Goal: Check status: Check status

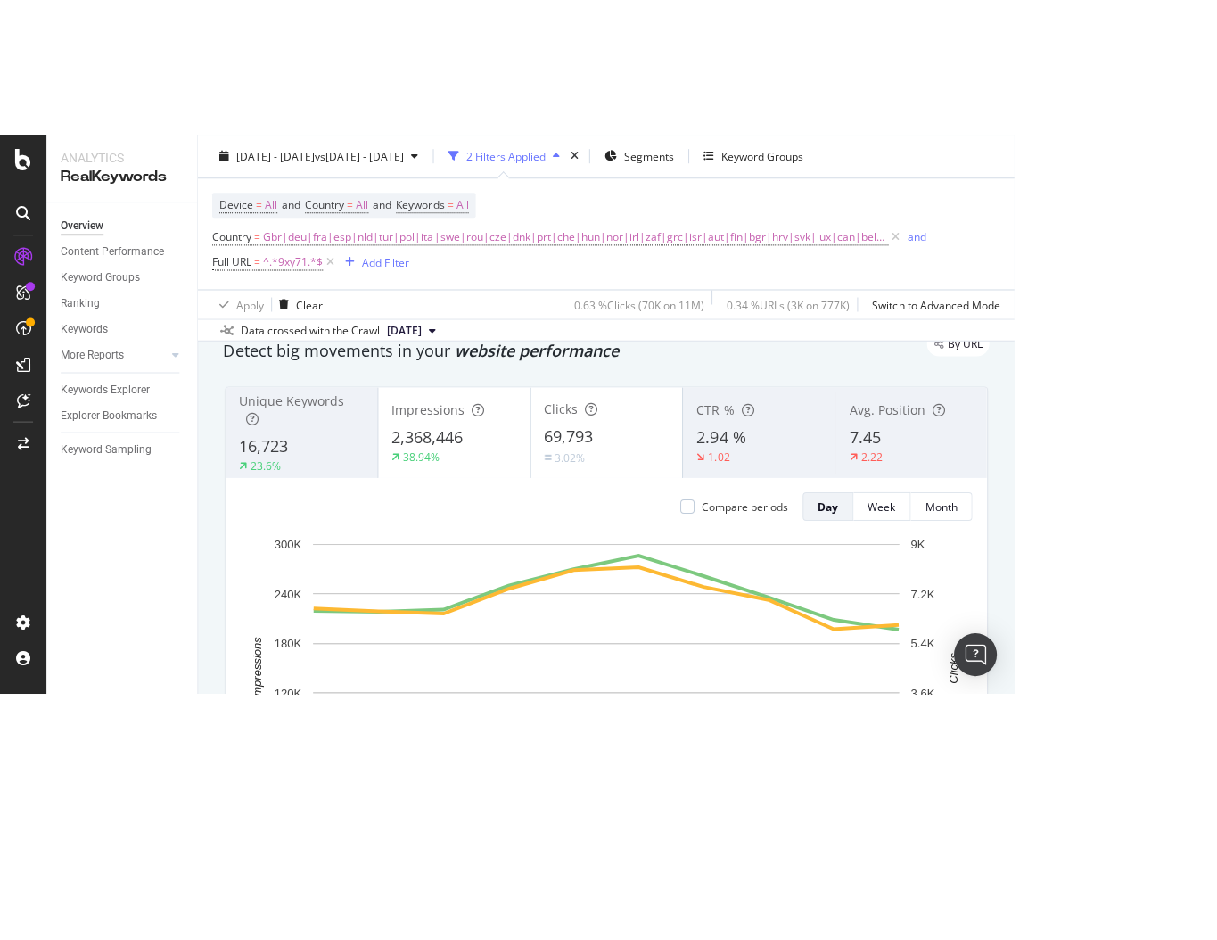
scroll to position [42, 0]
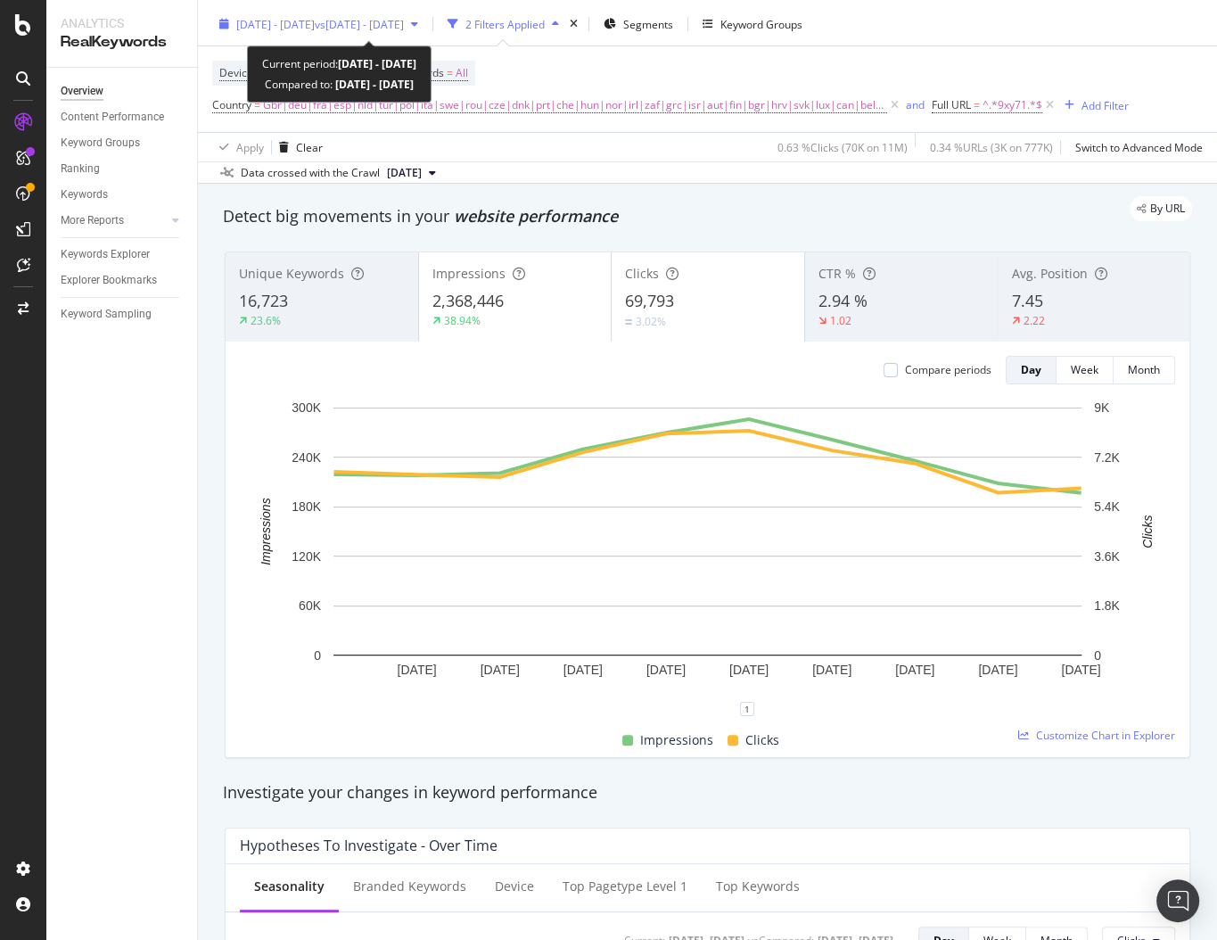
click at [404, 18] on span "vs [DATE] - [DATE]" at bounding box center [359, 24] width 89 height 15
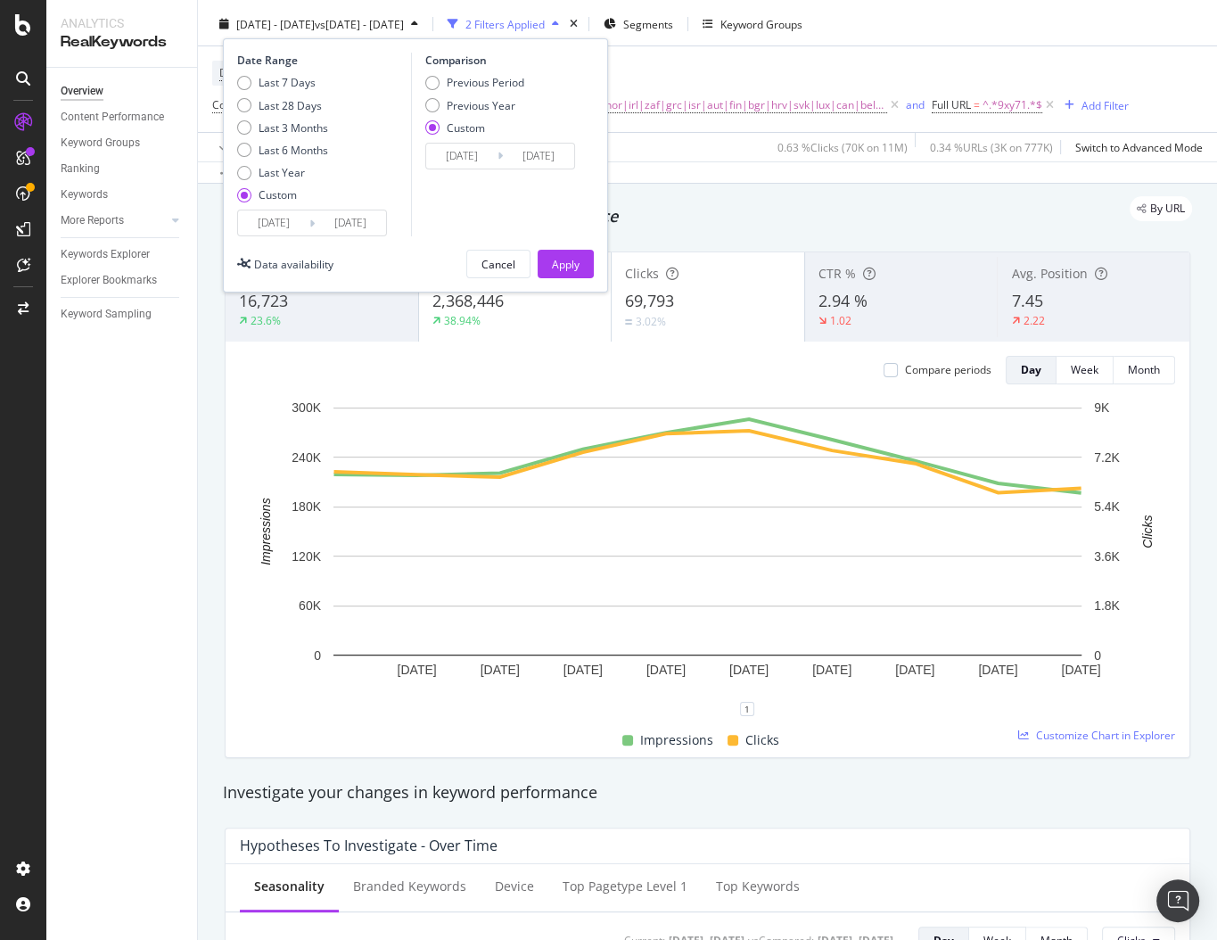
click at [285, 223] on input "[DATE]" at bounding box center [273, 222] width 71 height 25
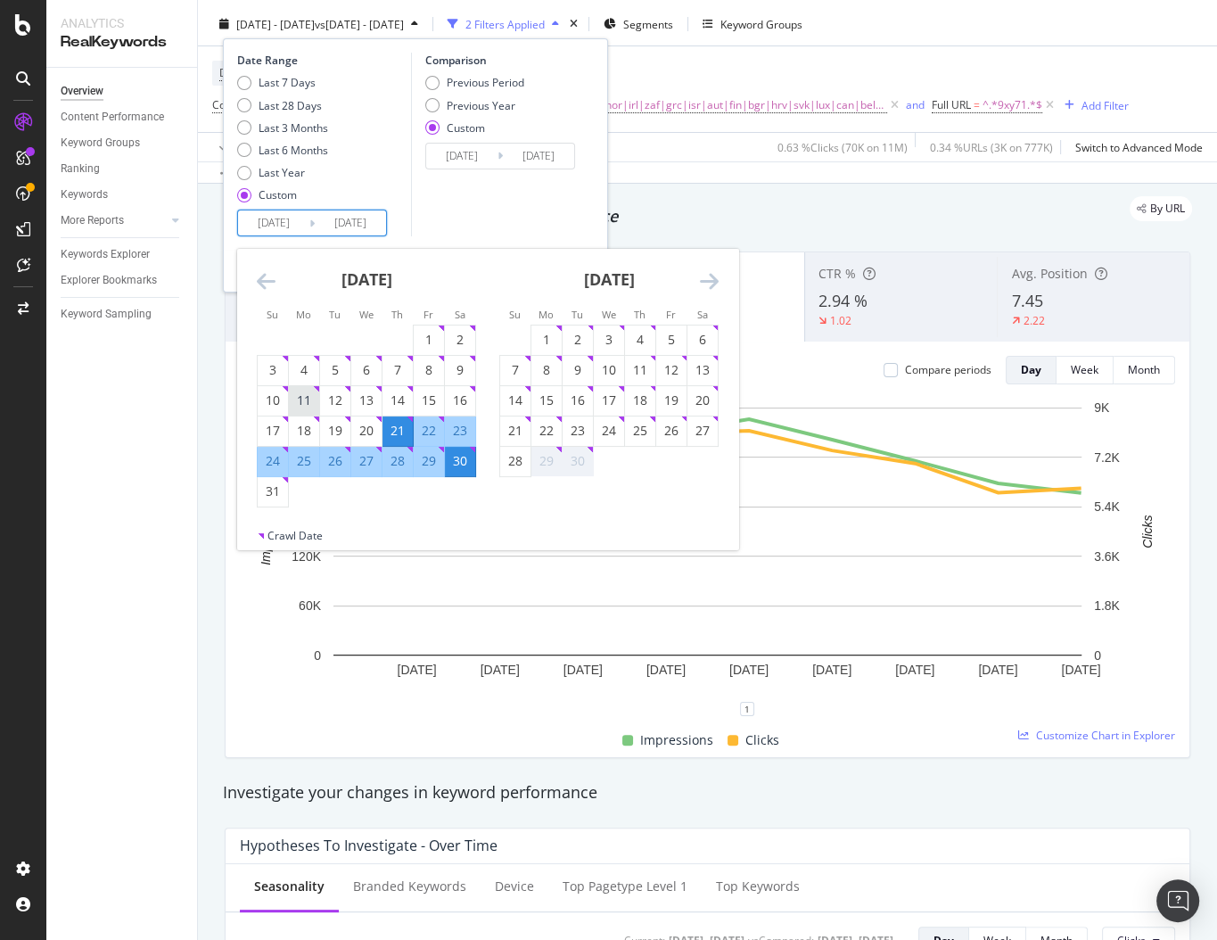
click at [307, 400] on div "11" at bounding box center [304, 400] width 30 height 18
type input "[DATE]"
click at [374, 432] on div "20" at bounding box center [366, 431] width 30 height 18
type input "[DATE]"
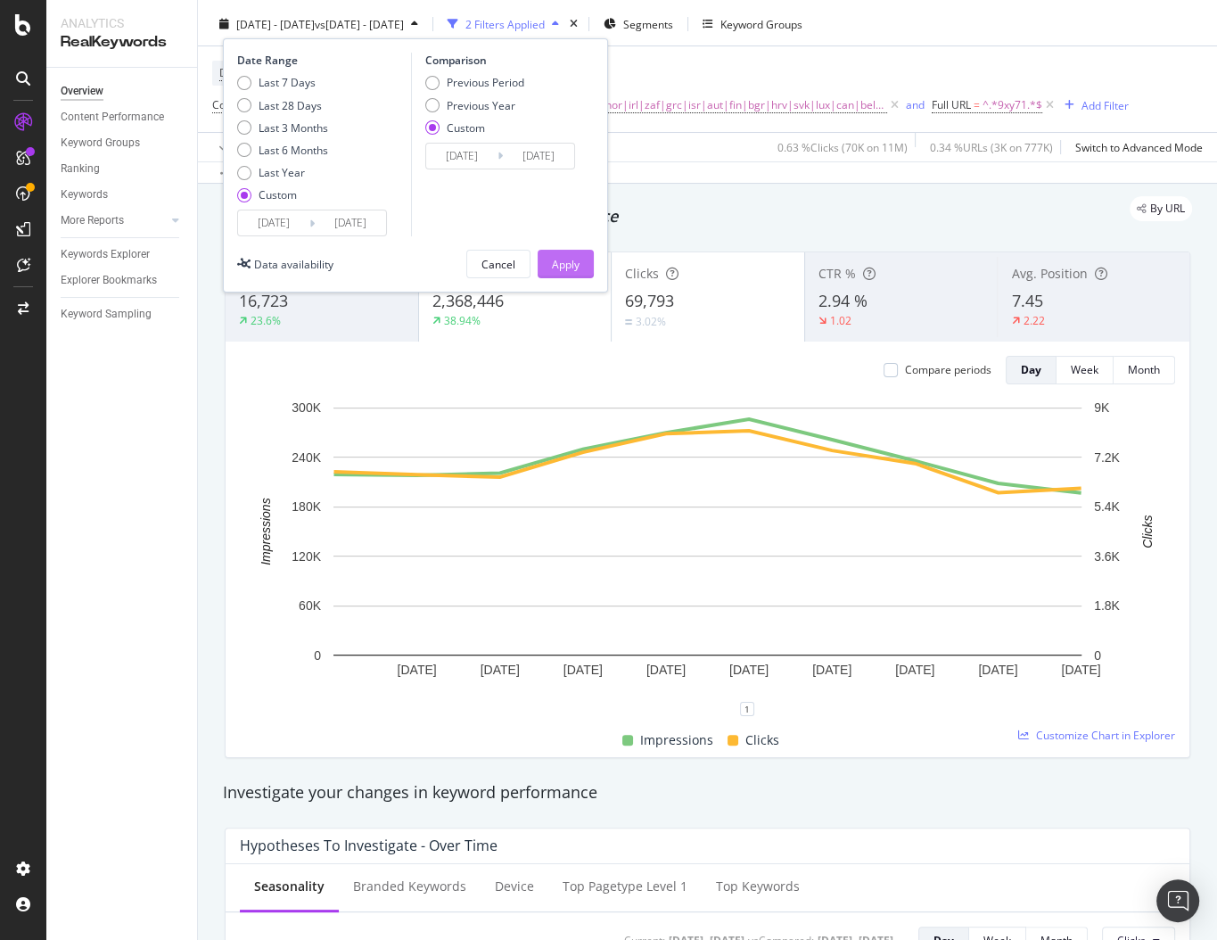
click at [562, 252] on div "Apply" at bounding box center [566, 264] width 28 height 27
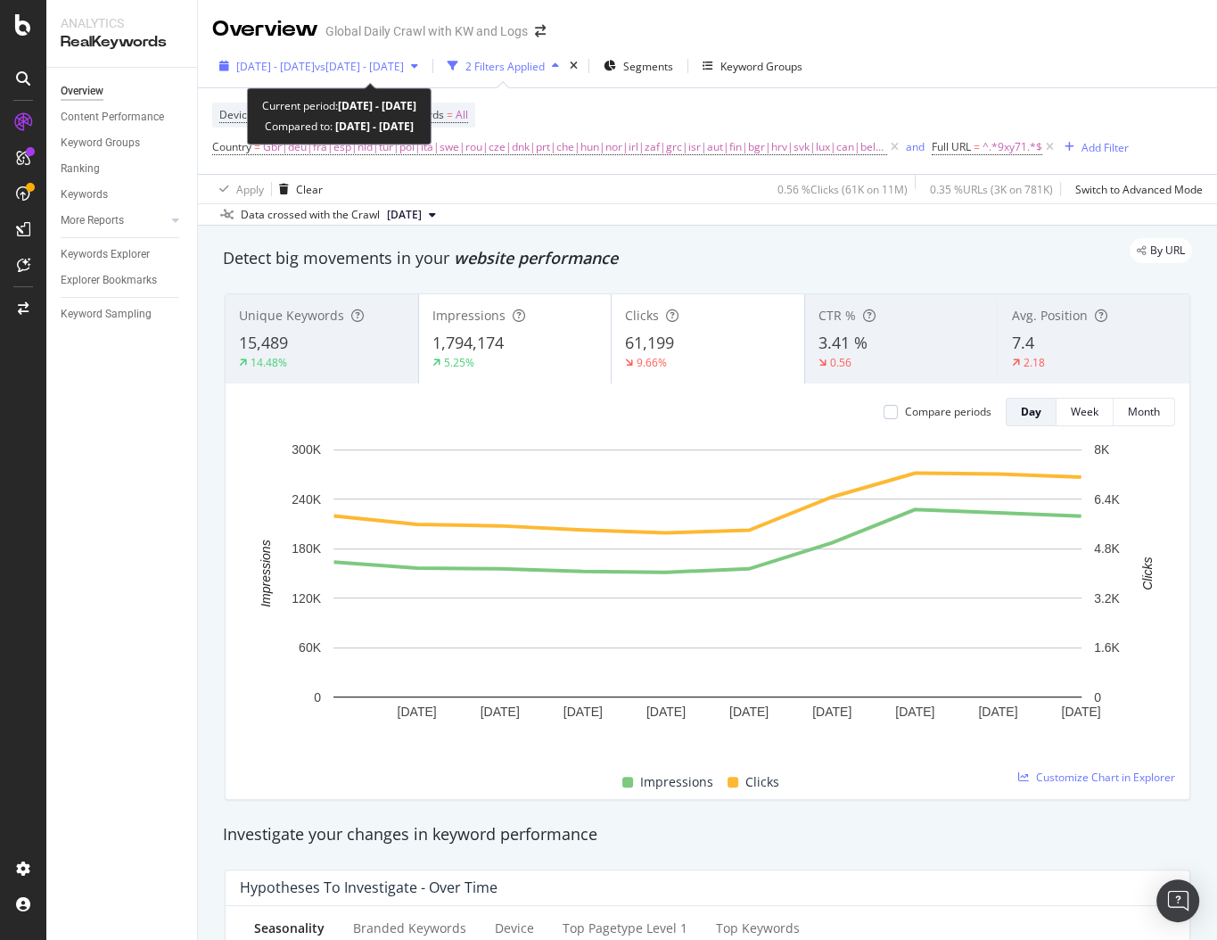
click at [404, 70] on span "vs [DATE] - [DATE]" at bounding box center [359, 66] width 89 height 15
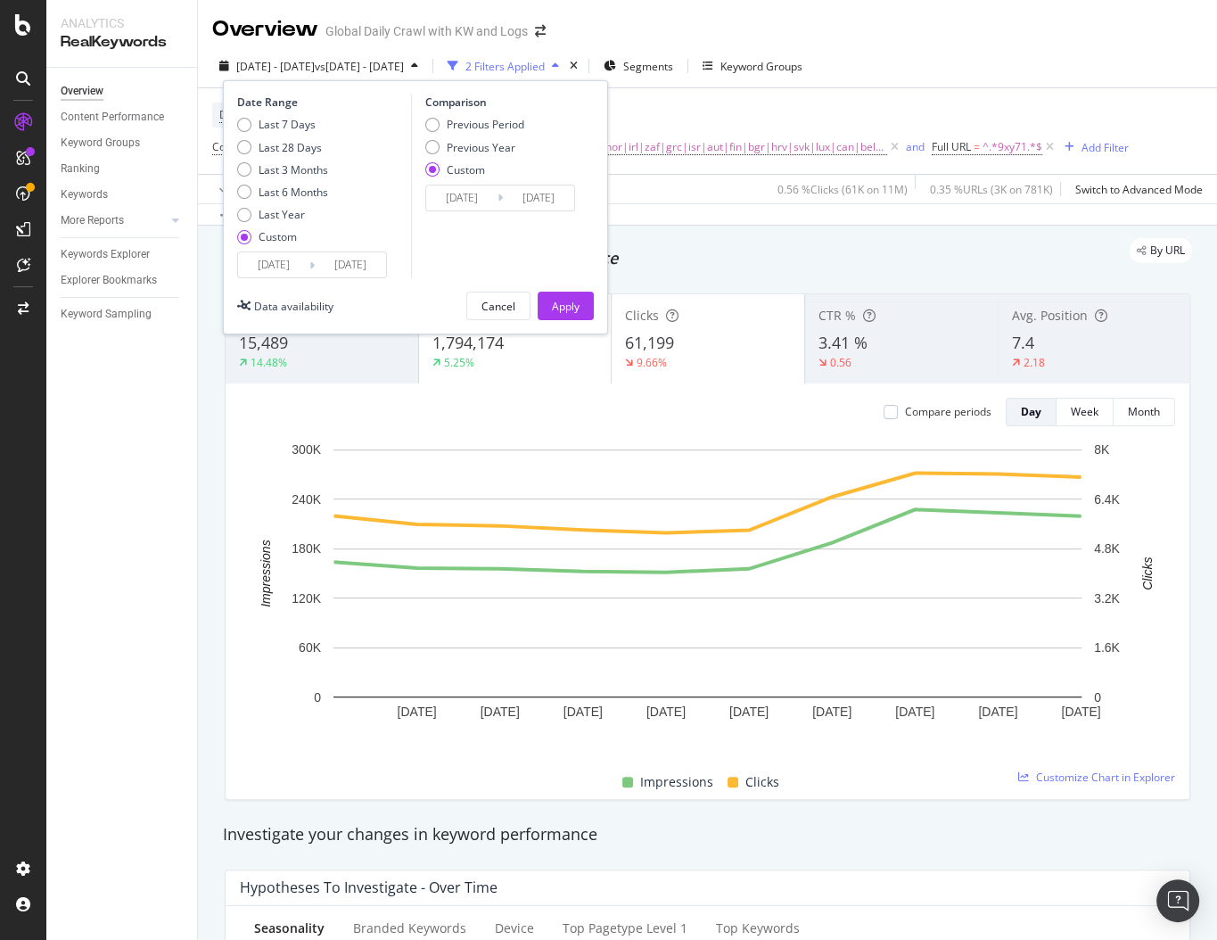
click at [286, 260] on input "[DATE]" at bounding box center [273, 264] width 71 height 25
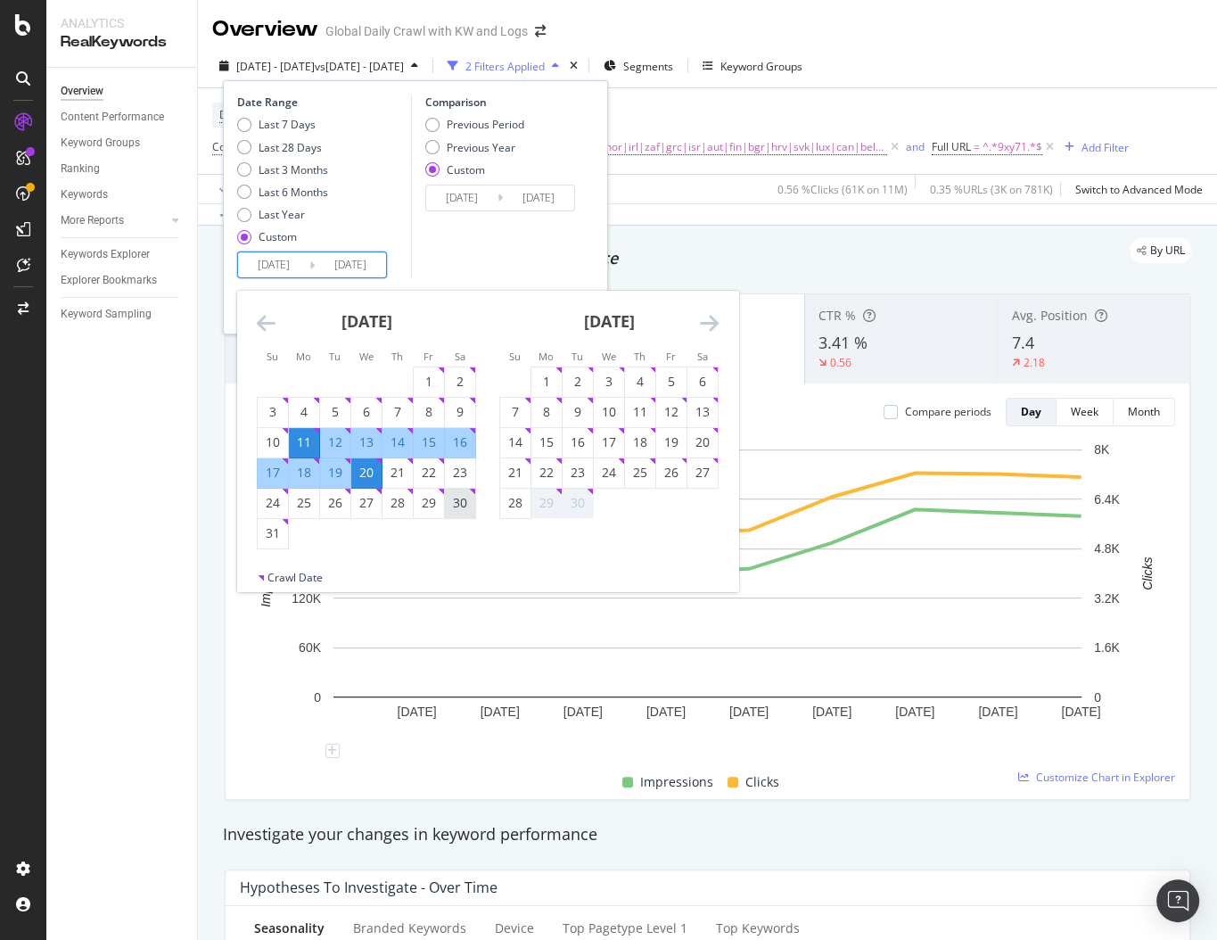
click at [460, 471] on div "30" at bounding box center [460, 503] width 30 height 18
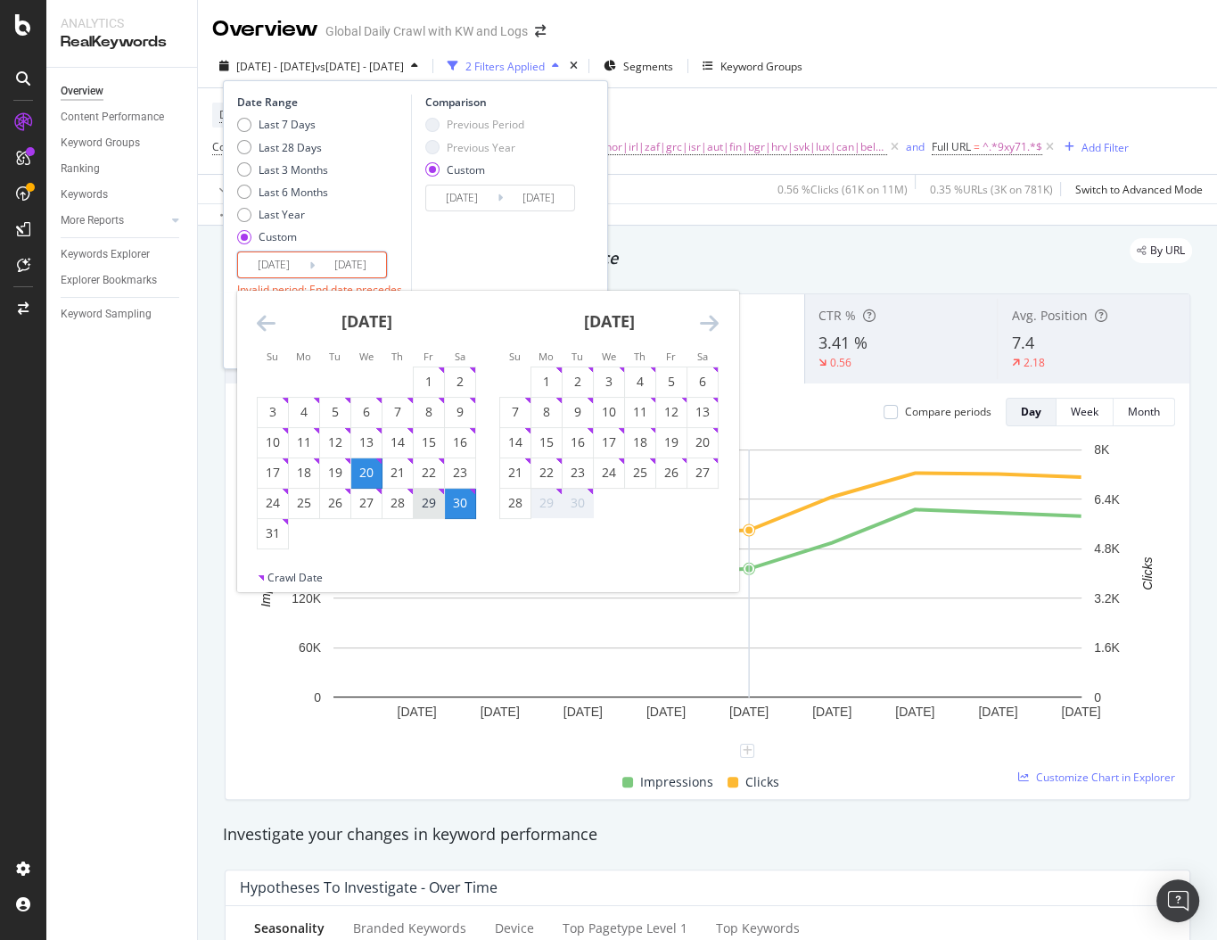
click at [432, 471] on div "29" at bounding box center [429, 503] width 30 height 18
type input "[DATE]"
click at [417, 471] on div "29" at bounding box center [429, 503] width 30 height 18
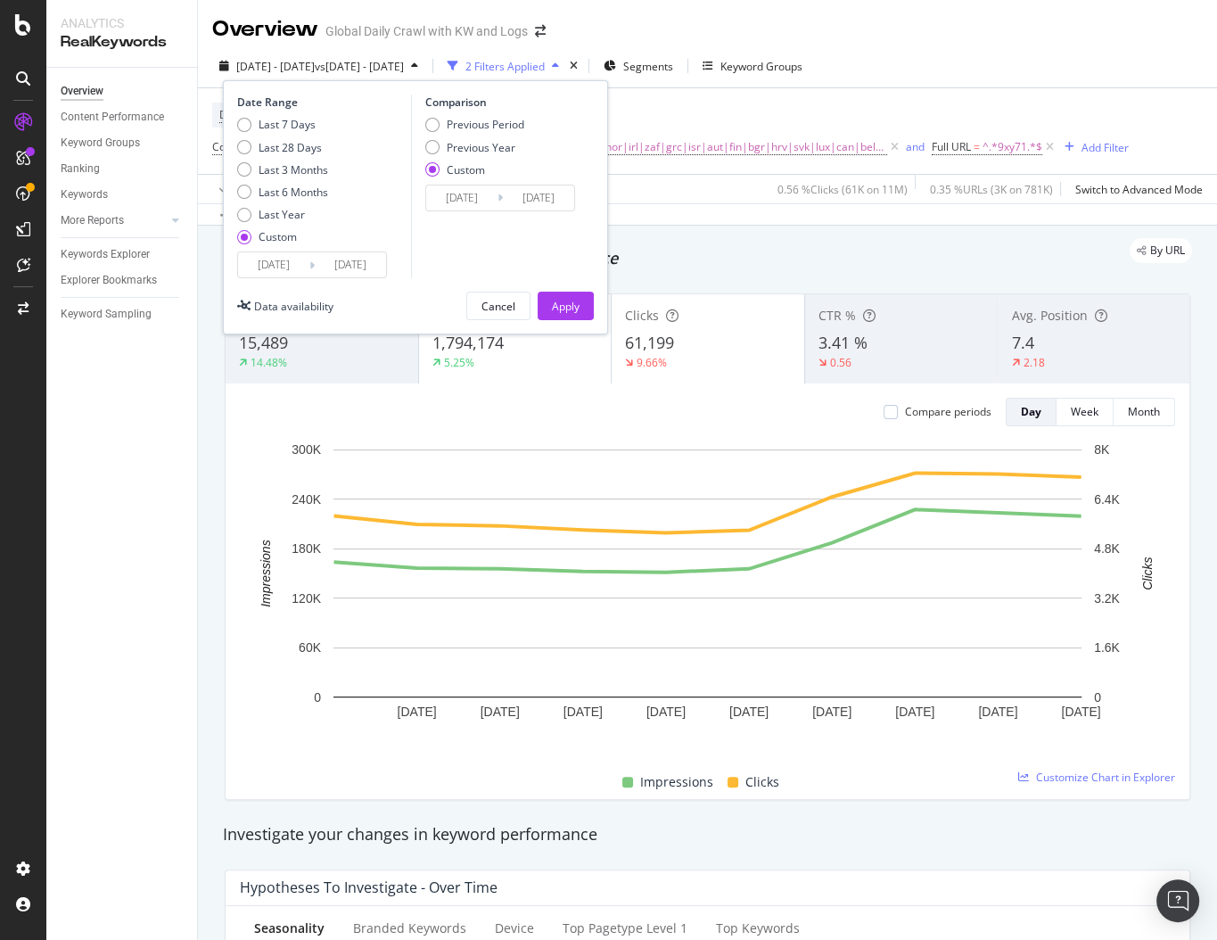
click at [341, 266] on input "[DATE]" at bounding box center [350, 264] width 71 height 25
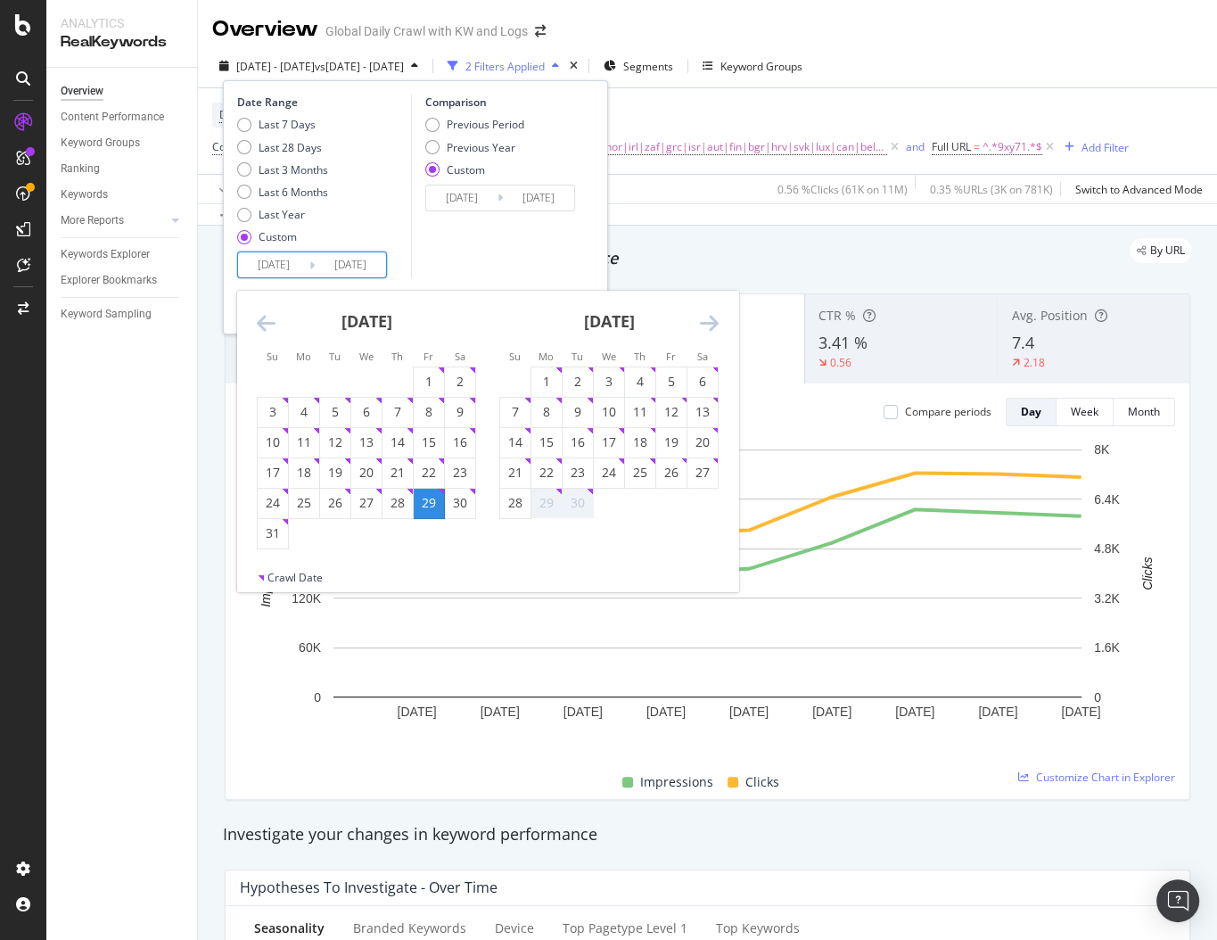
click at [511, 420] on div "7" at bounding box center [515, 412] width 30 height 18
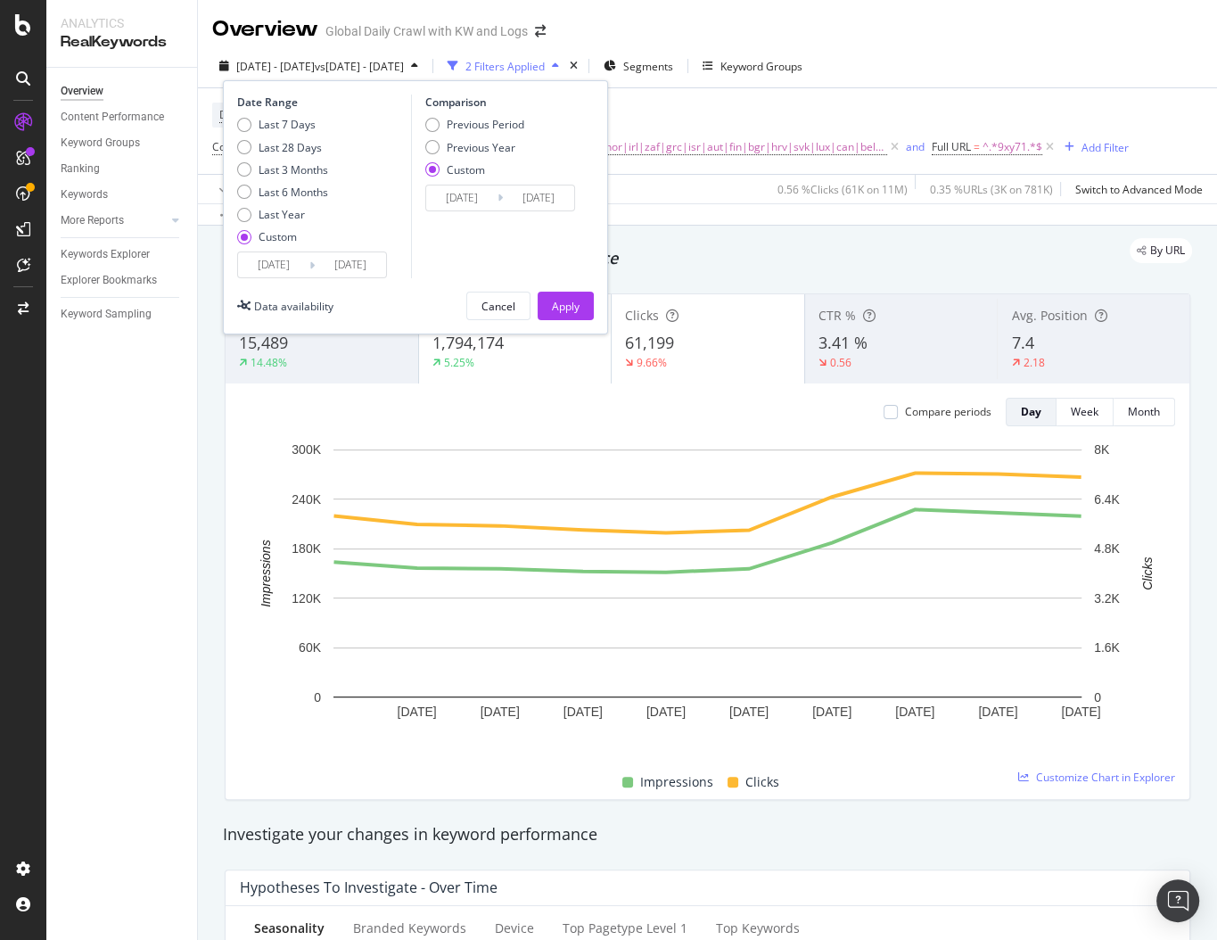
type input "[DATE]"
click at [566, 308] on div "Apply" at bounding box center [566, 306] width 28 height 15
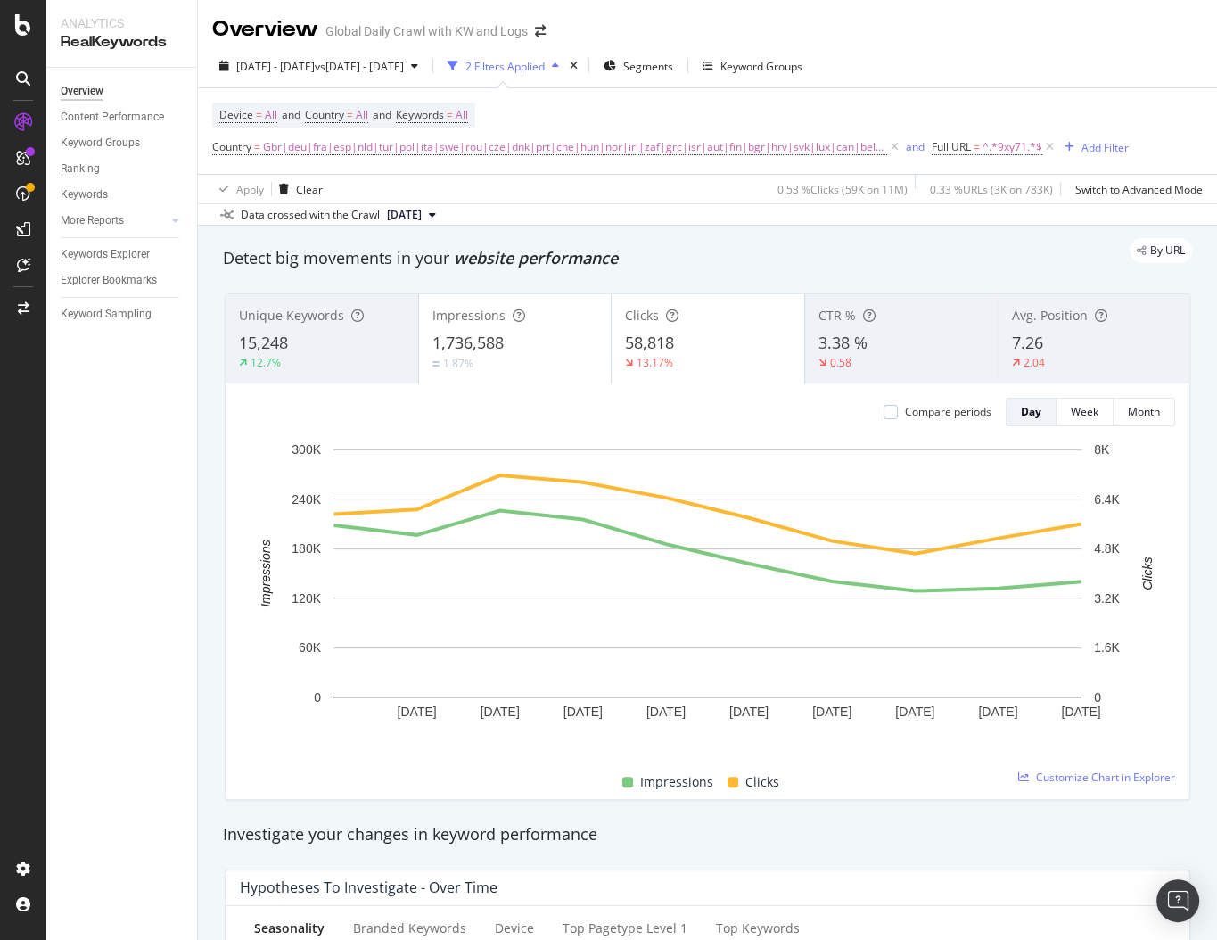
click at [847, 247] on div "By URL" at bounding box center [698, 250] width 987 height 25
click at [586, 257] on div "By URL" at bounding box center [698, 250] width 987 height 25
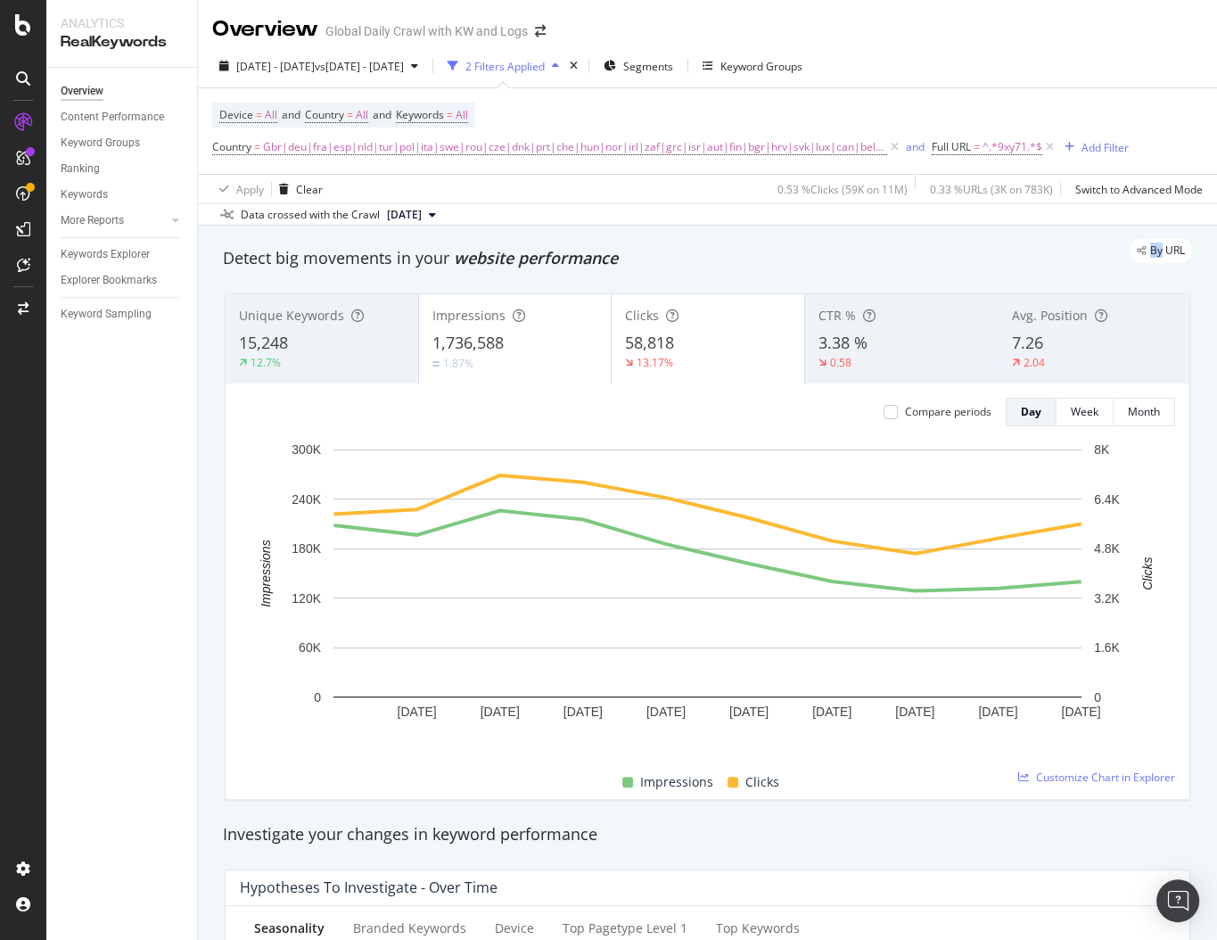
click at [586, 257] on div "By URL" at bounding box center [698, 250] width 987 height 25
click at [538, 256] on div "By URL" at bounding box center [698, 250] width 987 height 25
click at [621, 260] on div "By URL" at bounding box center [698, 250] width 987 height 25
click at [597, 255] on div "By URL" at bounding box center [698, 250] width 987 height 25
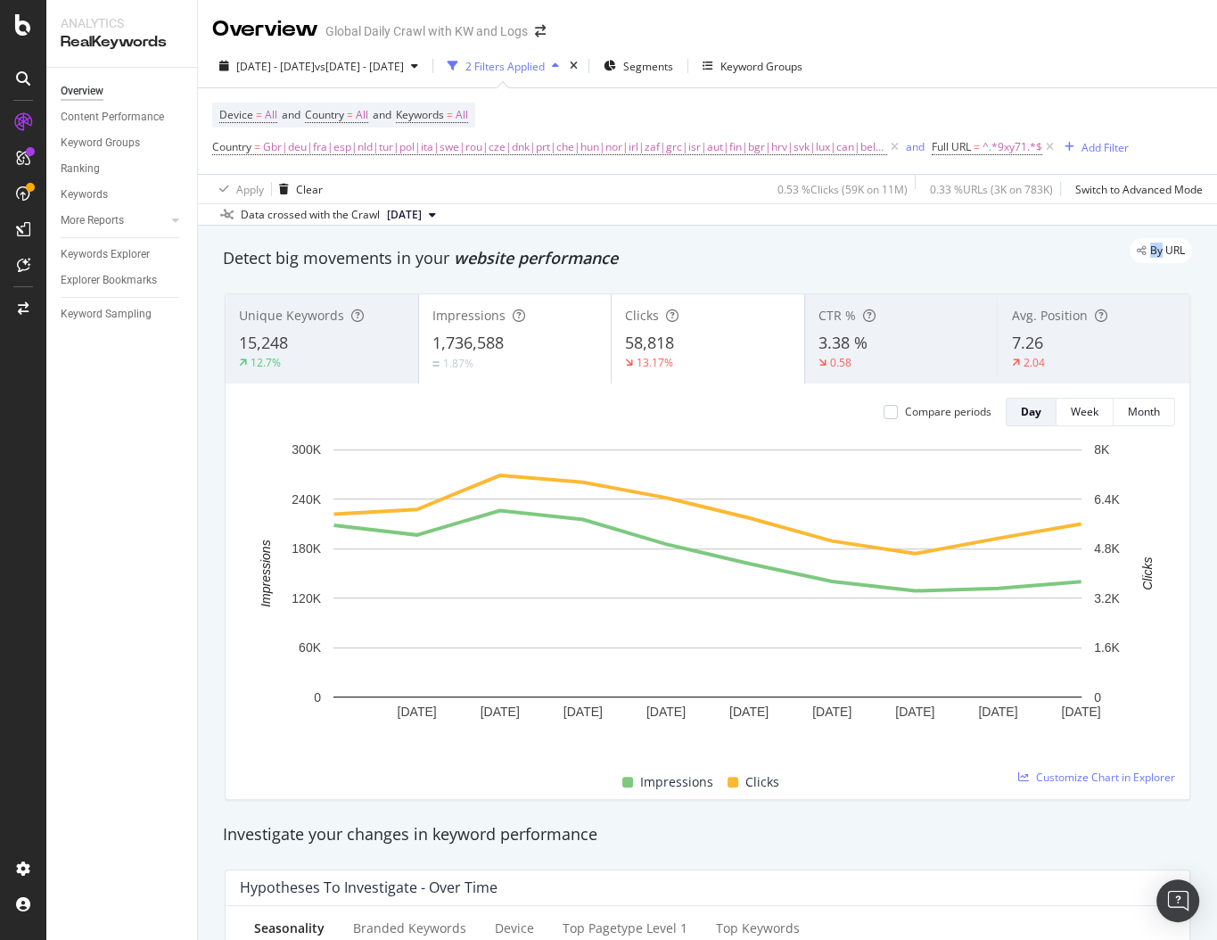
click at [597, 255] on div "By URL" at bounding box center [698, 250] width 987 height 25
click at [275, 259] on div "By URL" at bounding box center [698, 250] width 987 height 25
click at [245, 252] on div "By URL" at bounding box center [698, 250] width 987 height 25
click at [521, 258] on div "By URL" at bounding box center [698, 250] width 987 height 25
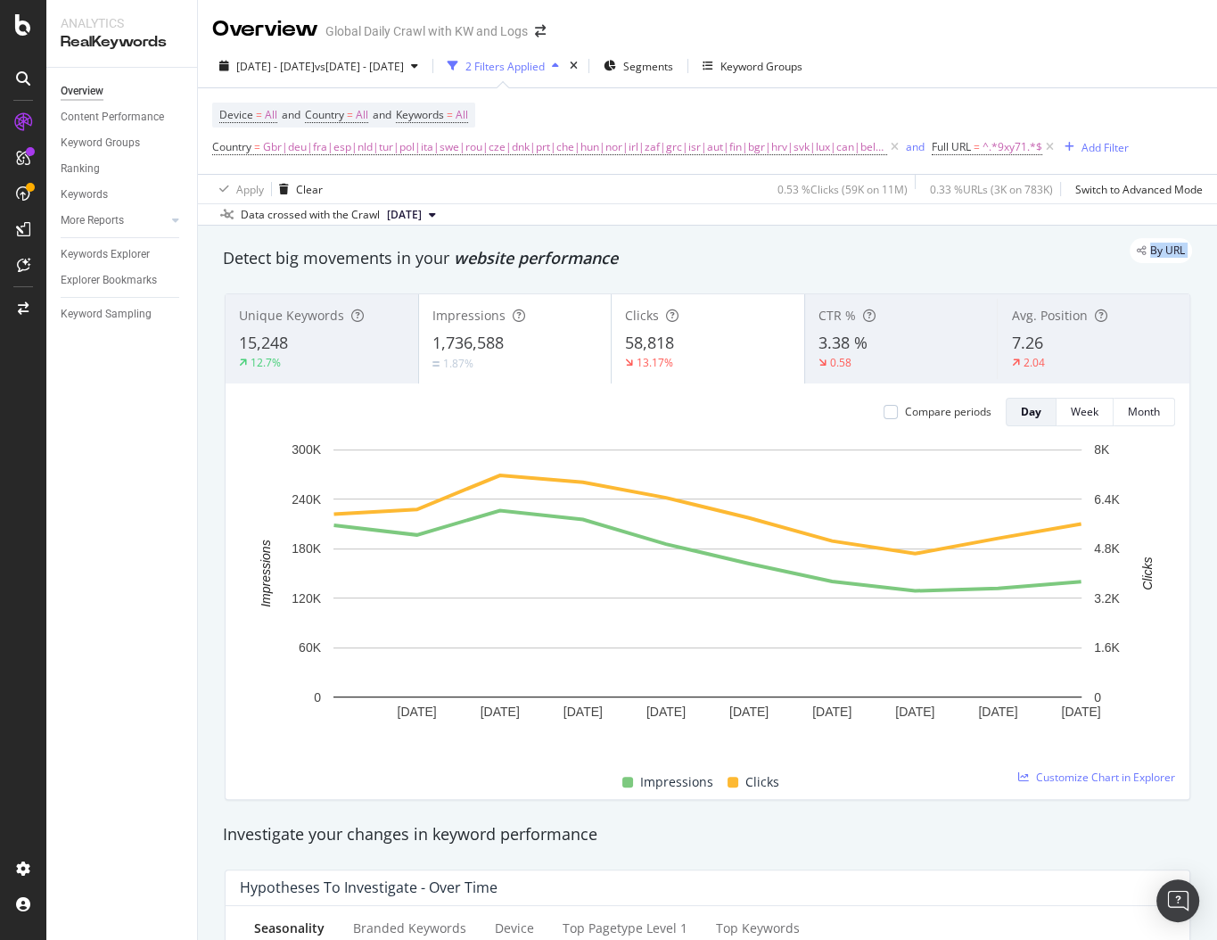
click at [521, 258] on div "By URL" at bounding box center [698, 250] width 987 height 25
click at [446, 258] on div "By URL" at bounding box center [698, 250] width 987 height 25
click at [614, 241] on div "By URL" at bounding box center [698, 250] width 987 height 25
click at [988, 57] on div "[DATE] - [DATE] vs [DATE] - [DATE] 2 Filters Applied Segments Keyword Groups" at bounding box center [707, 70] width 1019 height 36
drag, startPoint x: 582, startPoint y: 6, endPoint x: 573, endPoint y: 75, distance: 69.2
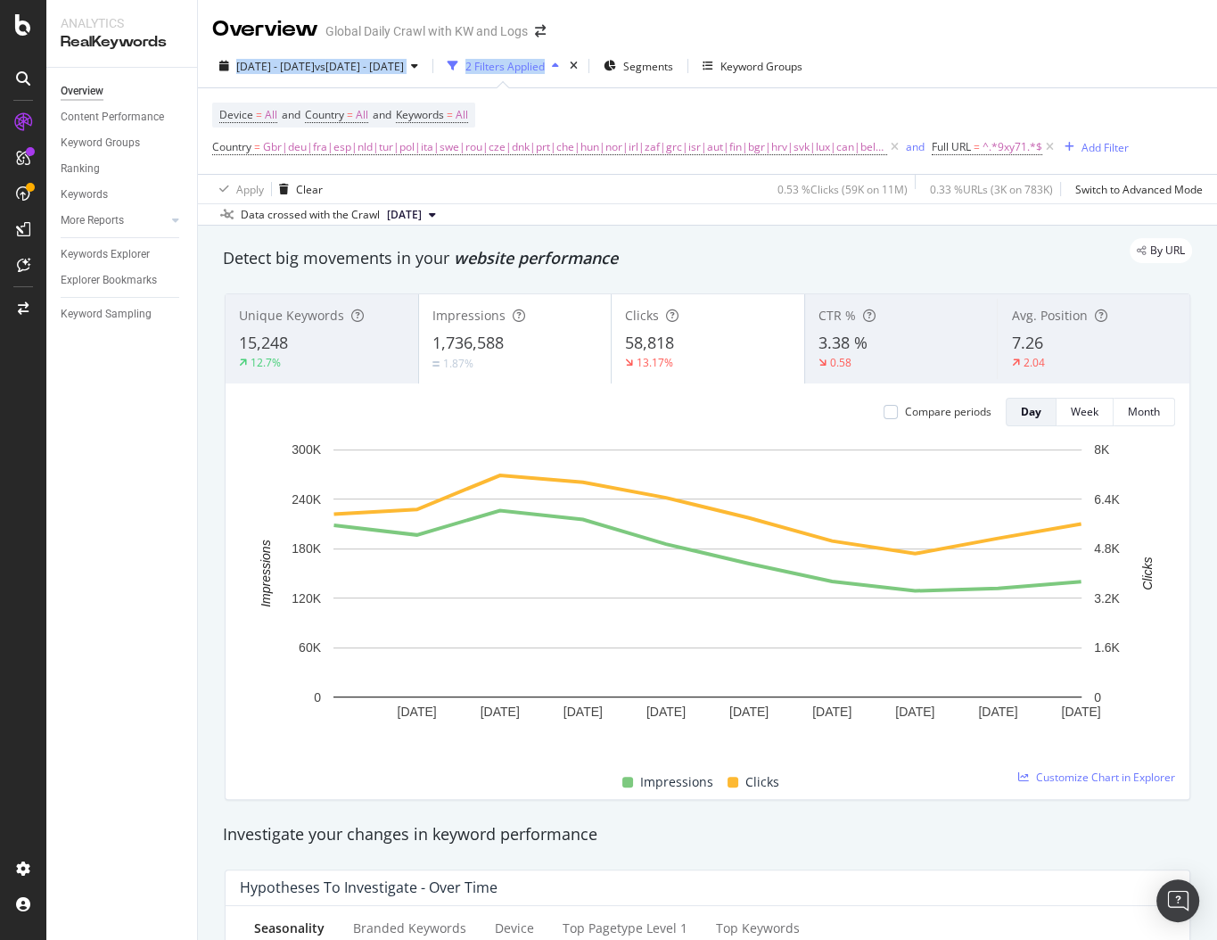
click at [581, 75] on div "Overview Global Daily Crawl with KW and Logs [DATE] - [DATE] vs [DATE] - [DATE]…" at bounding box center [707, 470] width 1019 height 940
click at [672, 83] on div "[DATE] - [DATE] vs [DATE] - [DATE] 2 Filters Applied Segments Keyword Groups" at bounding box center [707, 70] width 1019 height 36
